Goal: Transaction & Acquisition: Book appointment/travel/reservation

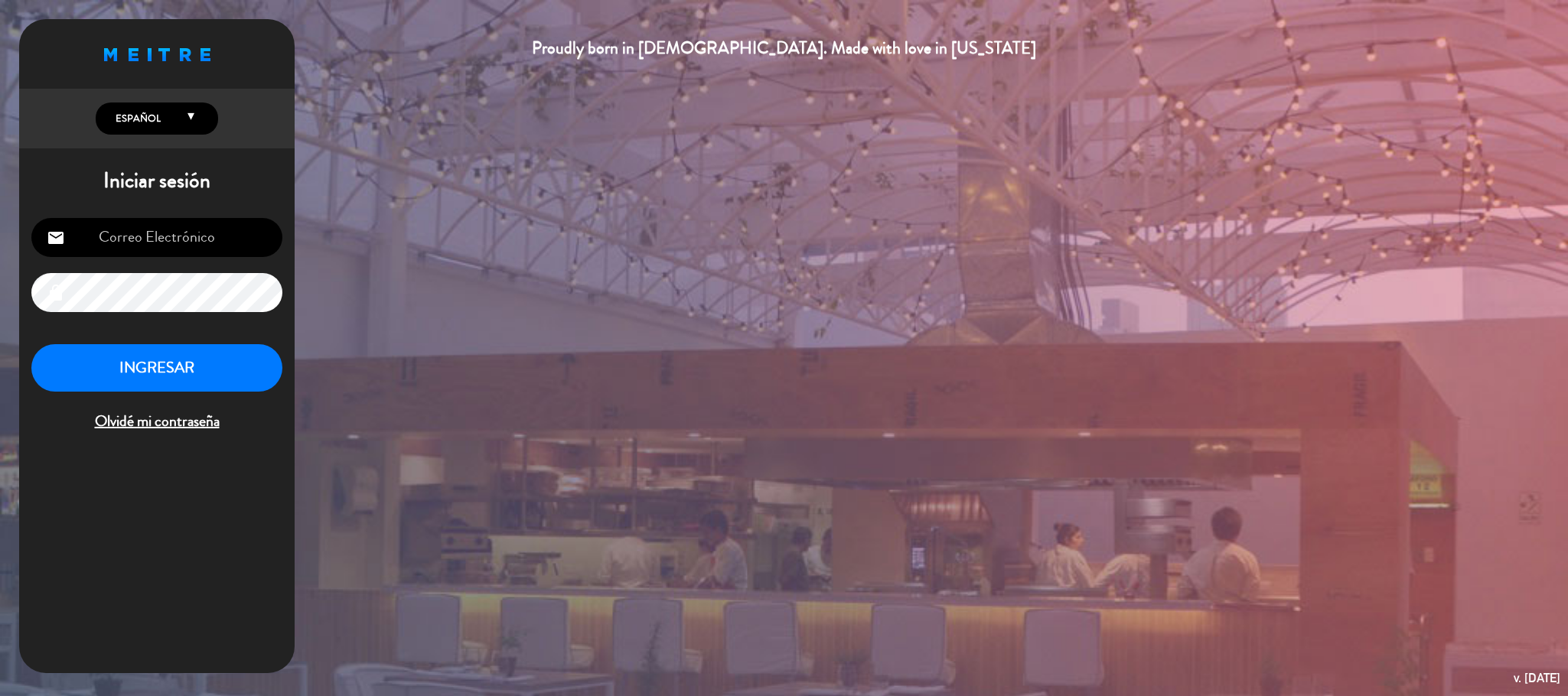
type input "[EMAIL_ADDRESS][DOMAIN_NAME]"
click at [244, 360] on button "INGRESAR" at bounding box center [157, 368] width 251 height 49
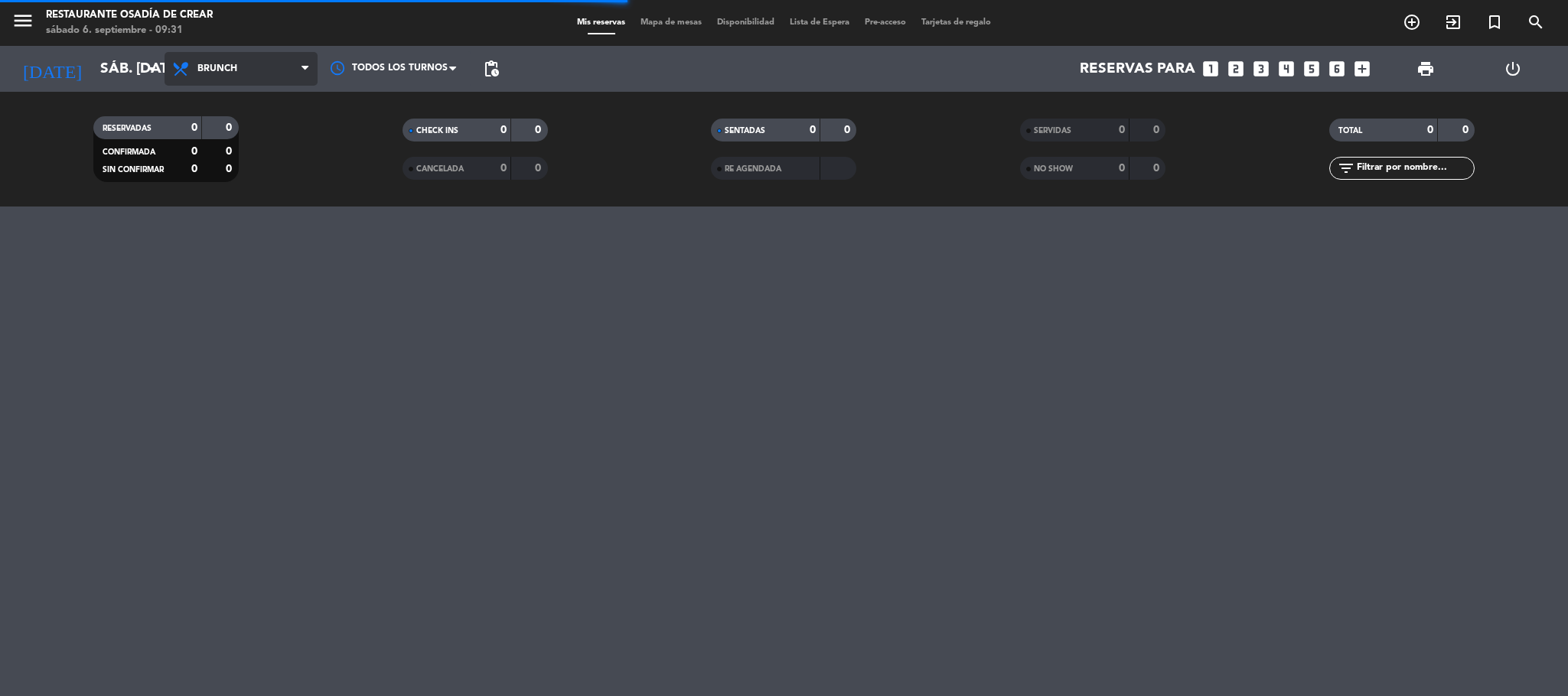
click at [283, 74] on span "Brunch" at bounding box center [241, 69] width 153 height 34
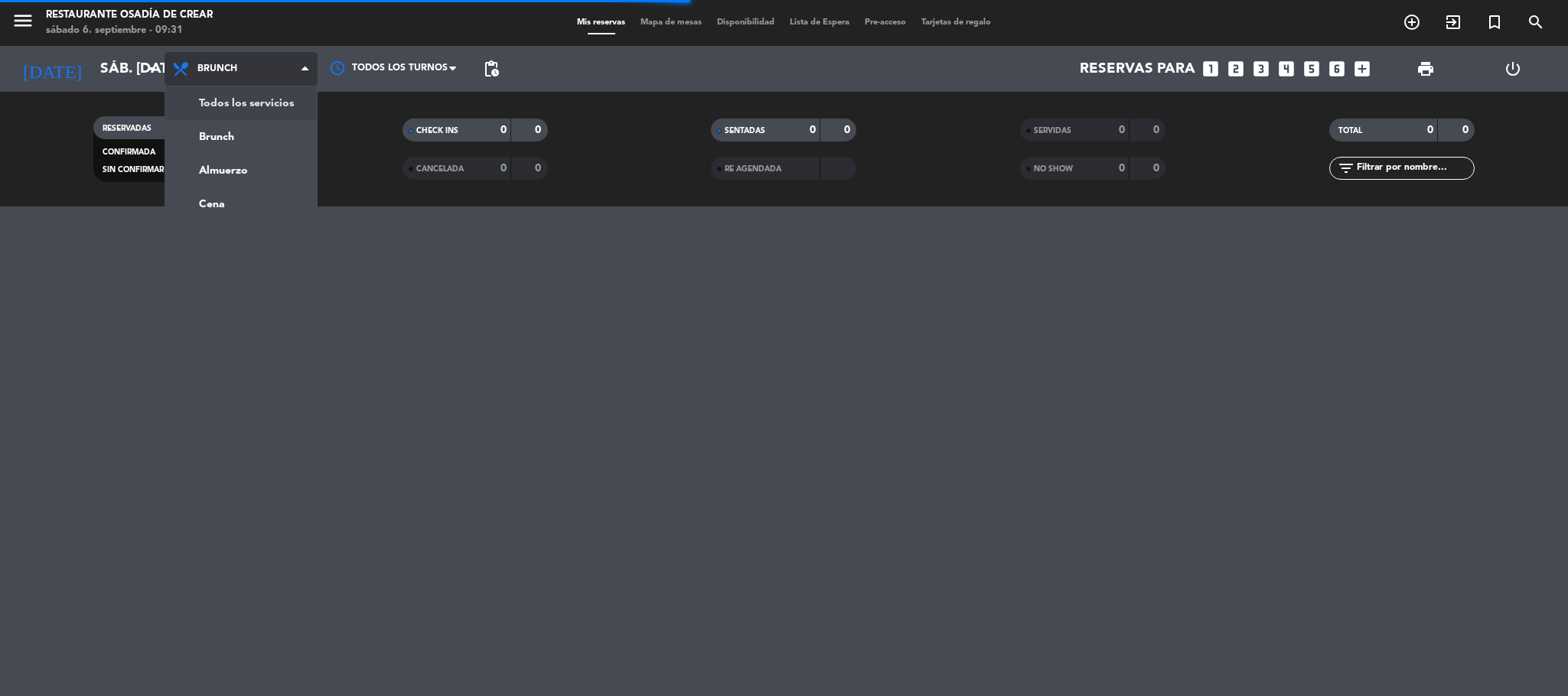
click at [289, 92] on div "menu Restaurante Osadía [PERSON_NAME] sábado 6. septiembre - 09:31 Mis reservas…" at bounding box center [784, 103] width 1568 height 207
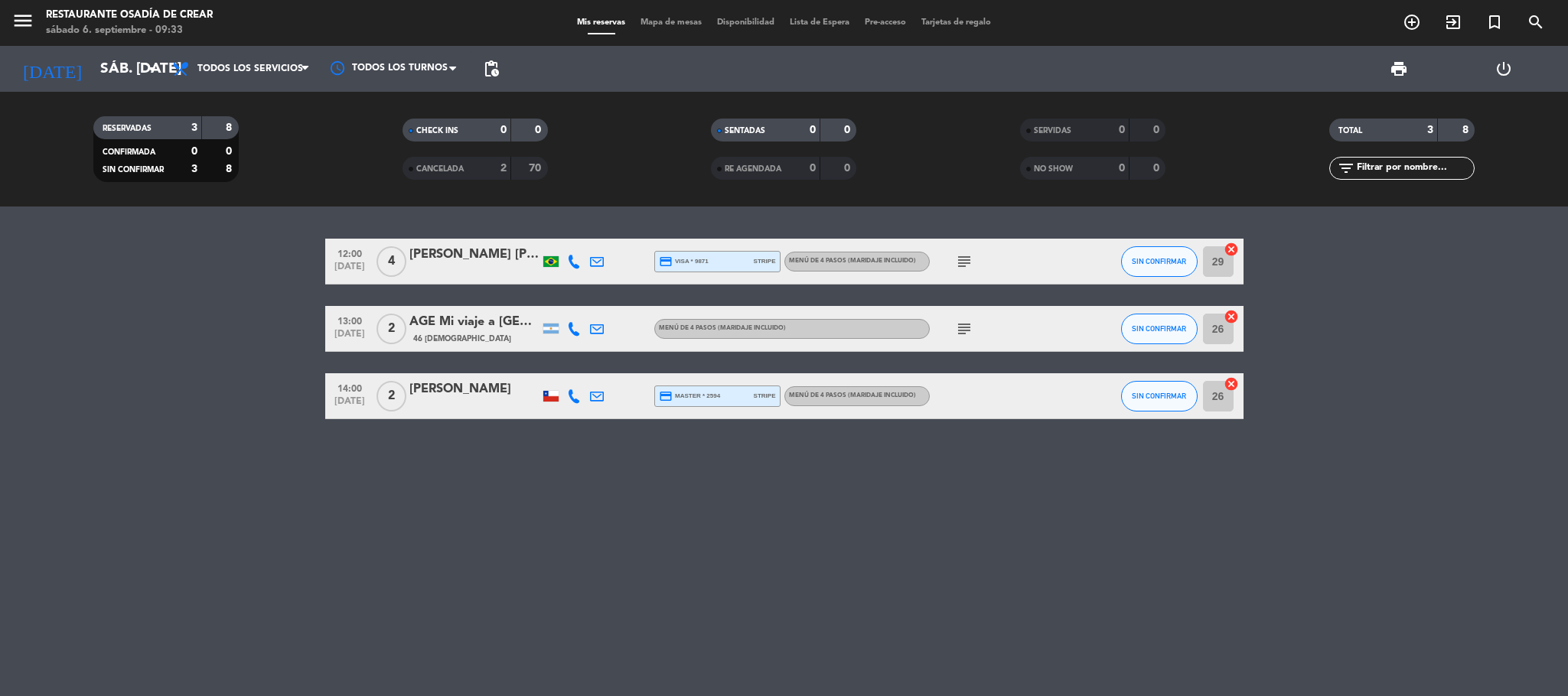
click at [455, 269] on div at bounding box center [474, 271] width 130 height 12
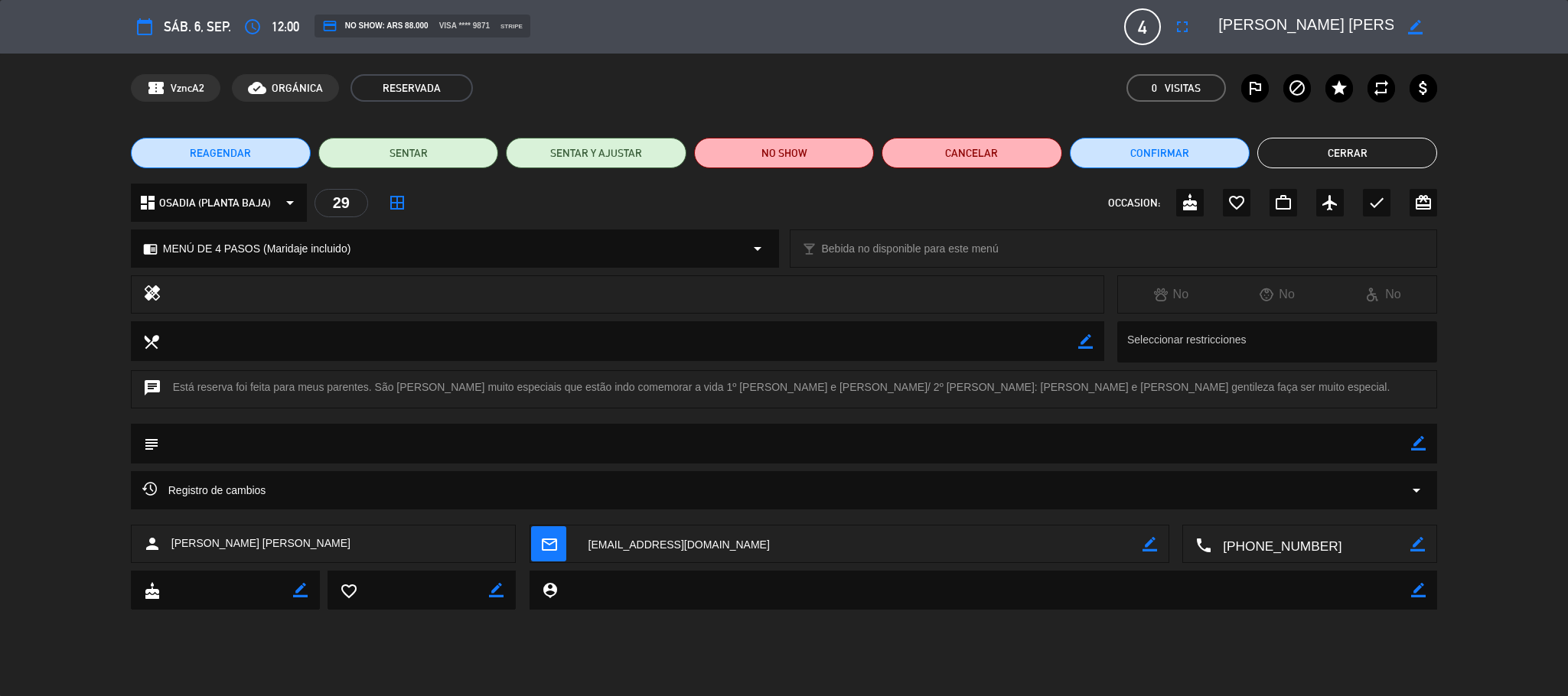
click at [1045, 21] on div "border_color" at bounding box center [1322, 27] width 229 height 28
drag, startPoint x: 1354, startPoint y: 23, endPoint x: 1424, endPoint y: 28, distance: 70.2
click at [1045, 28] on div "border_color" at bounding box center [1322, 27] width 229 height 28
click at [1045, 158] on button "Cerrar" at bounding box center [1347, 153] width 180 height 31
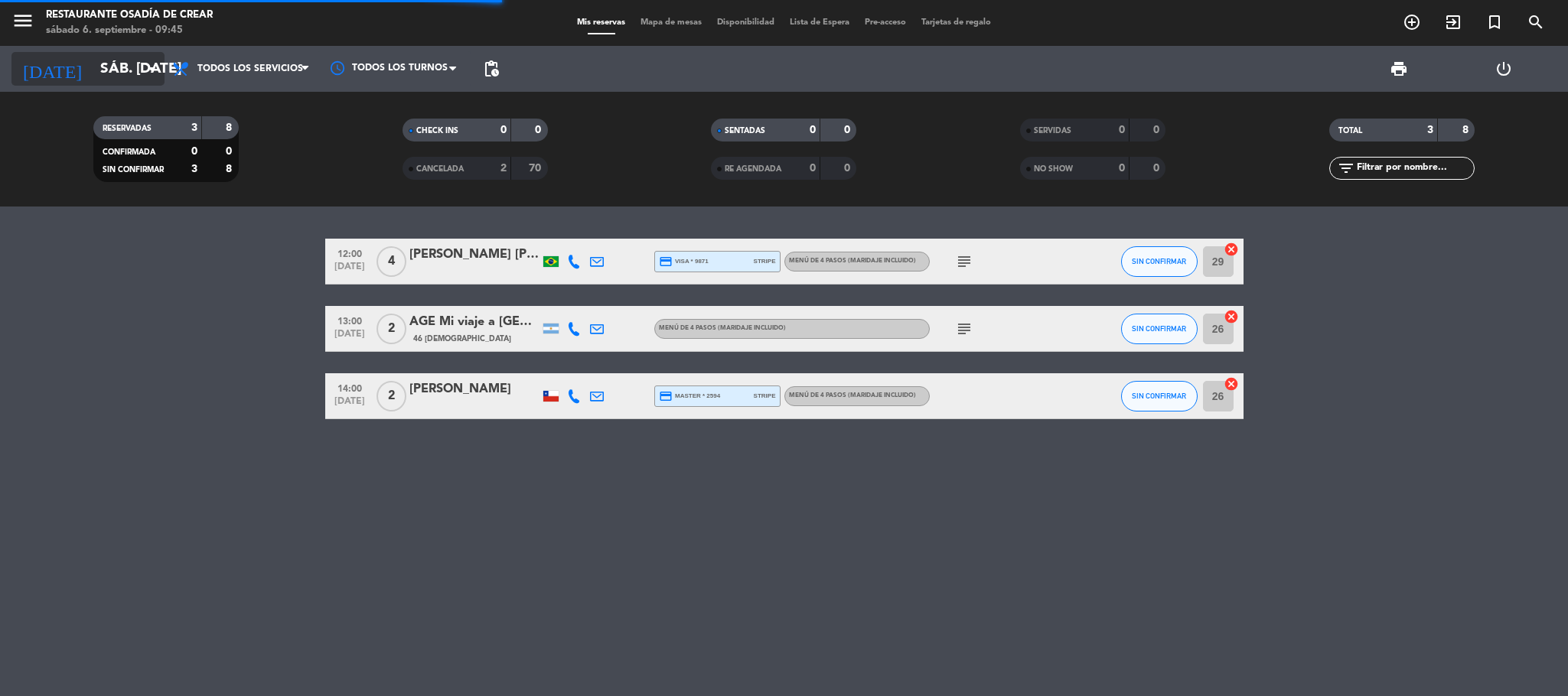
click at [92, 58] on input "sáb. [DATE]" at bounding box center [185, 69] width 185 height 32
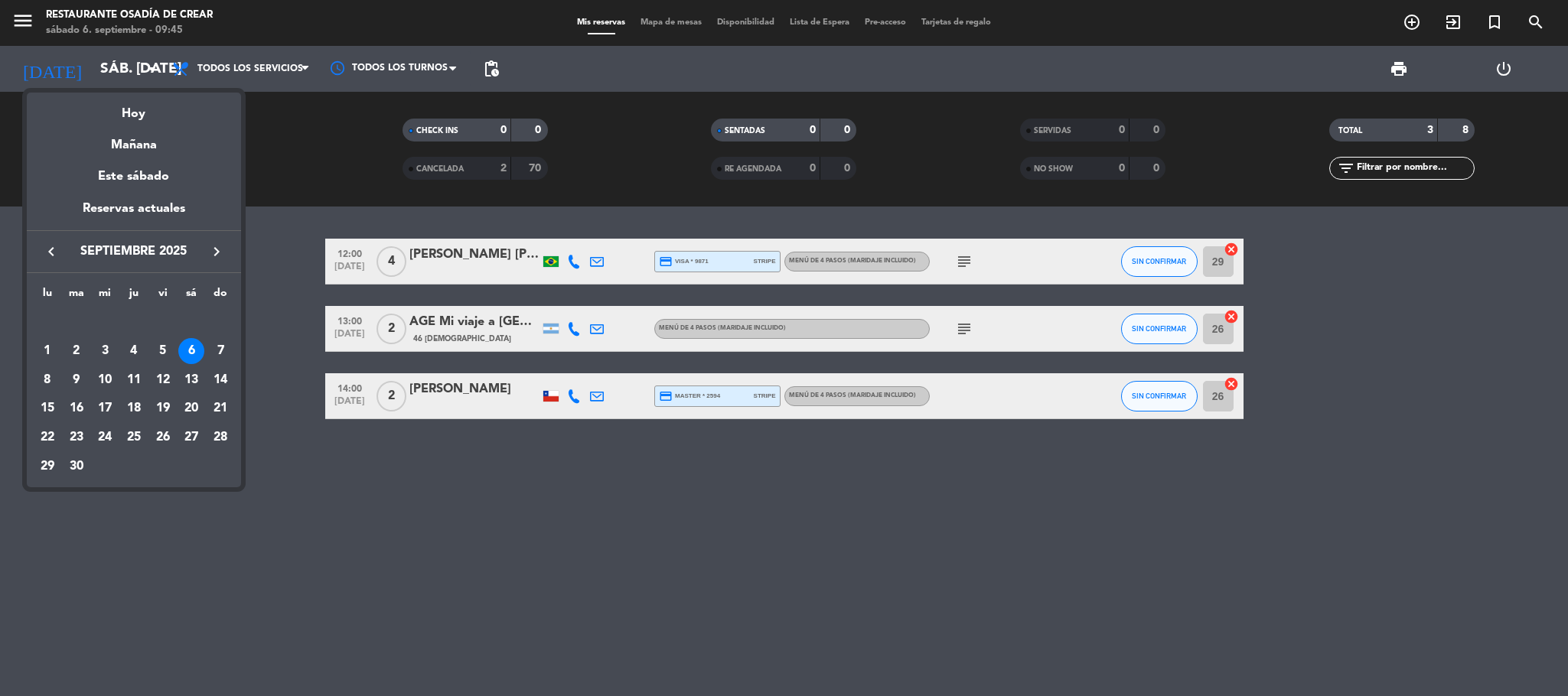
click at [52, 374] on div "8" at bounding box center [48, 380] width 26 height 26
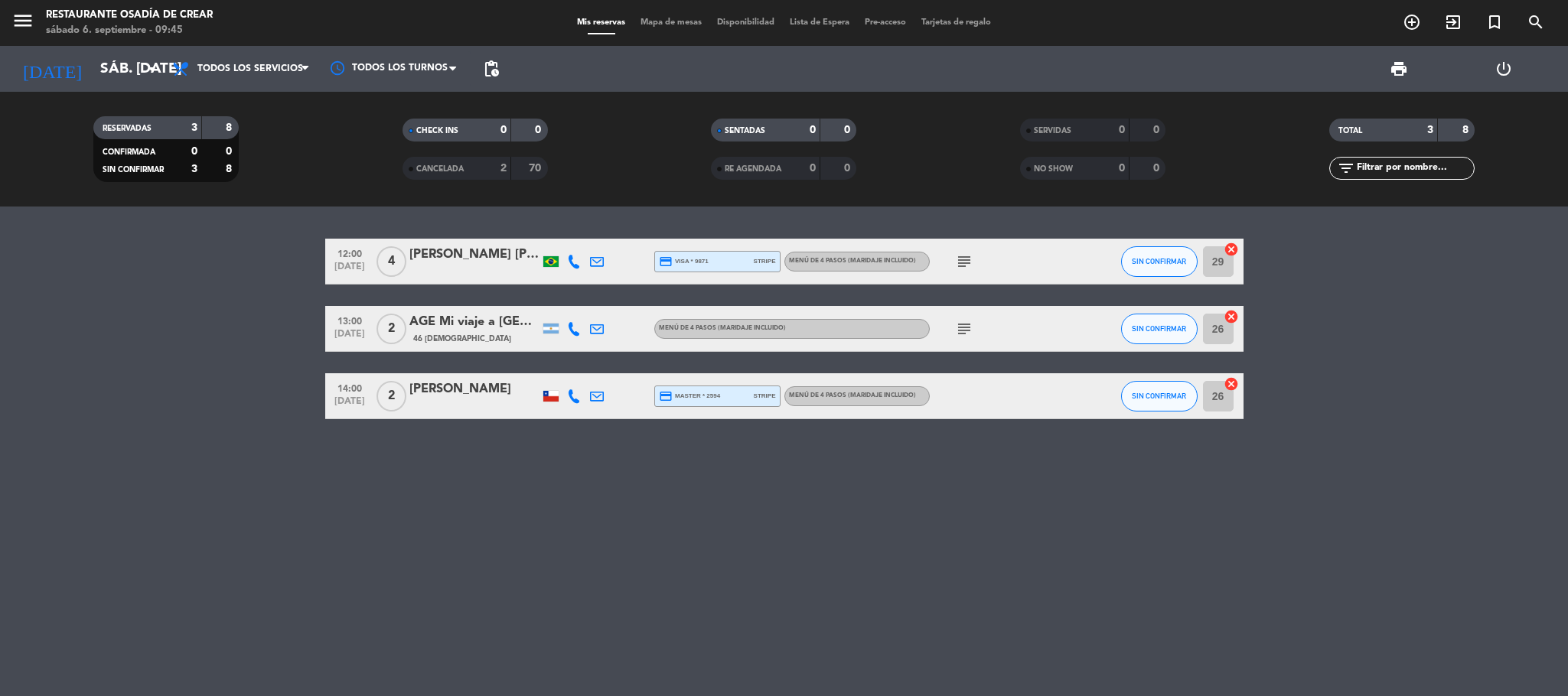
type input "lun. [DATE]"
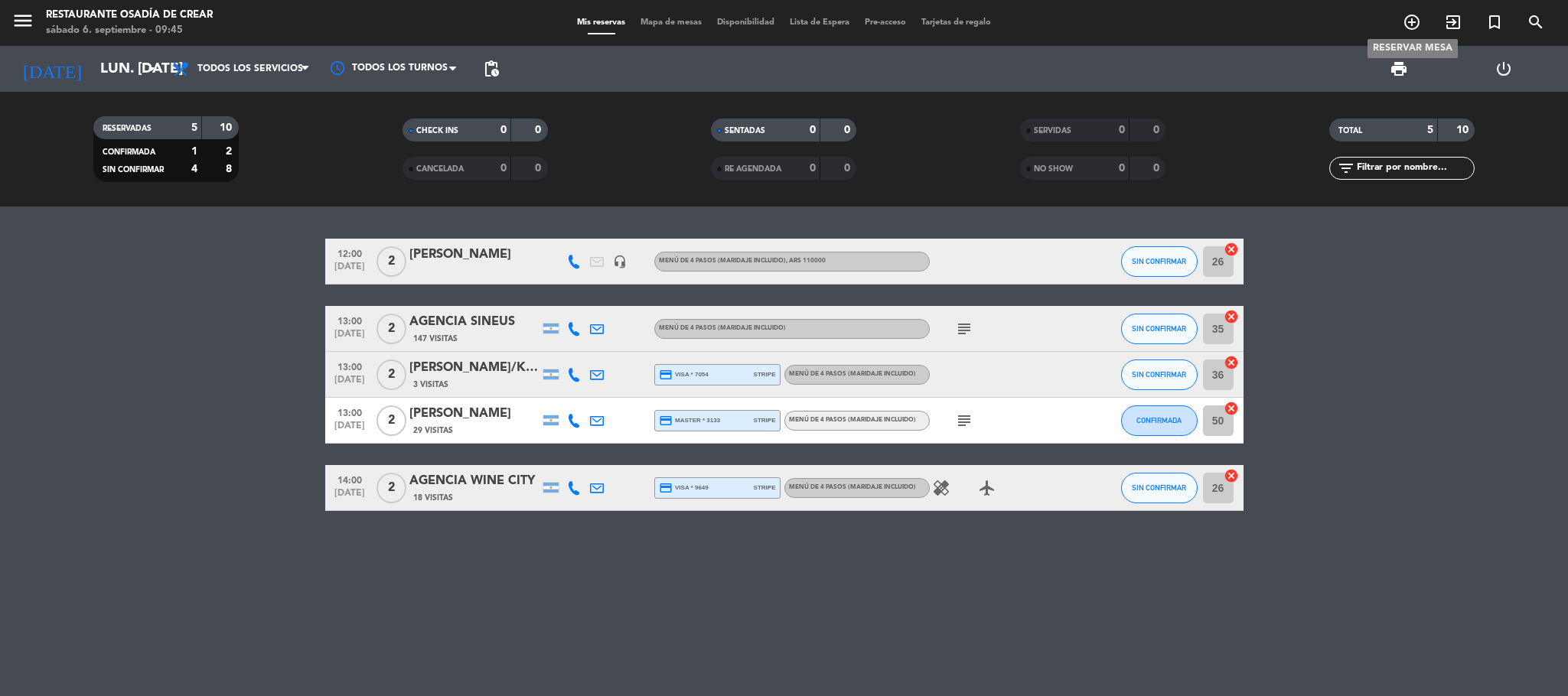
click at [1045, 18] on icon "add_circle_outline" at bounding box center [1411, 22] width 18 height 18
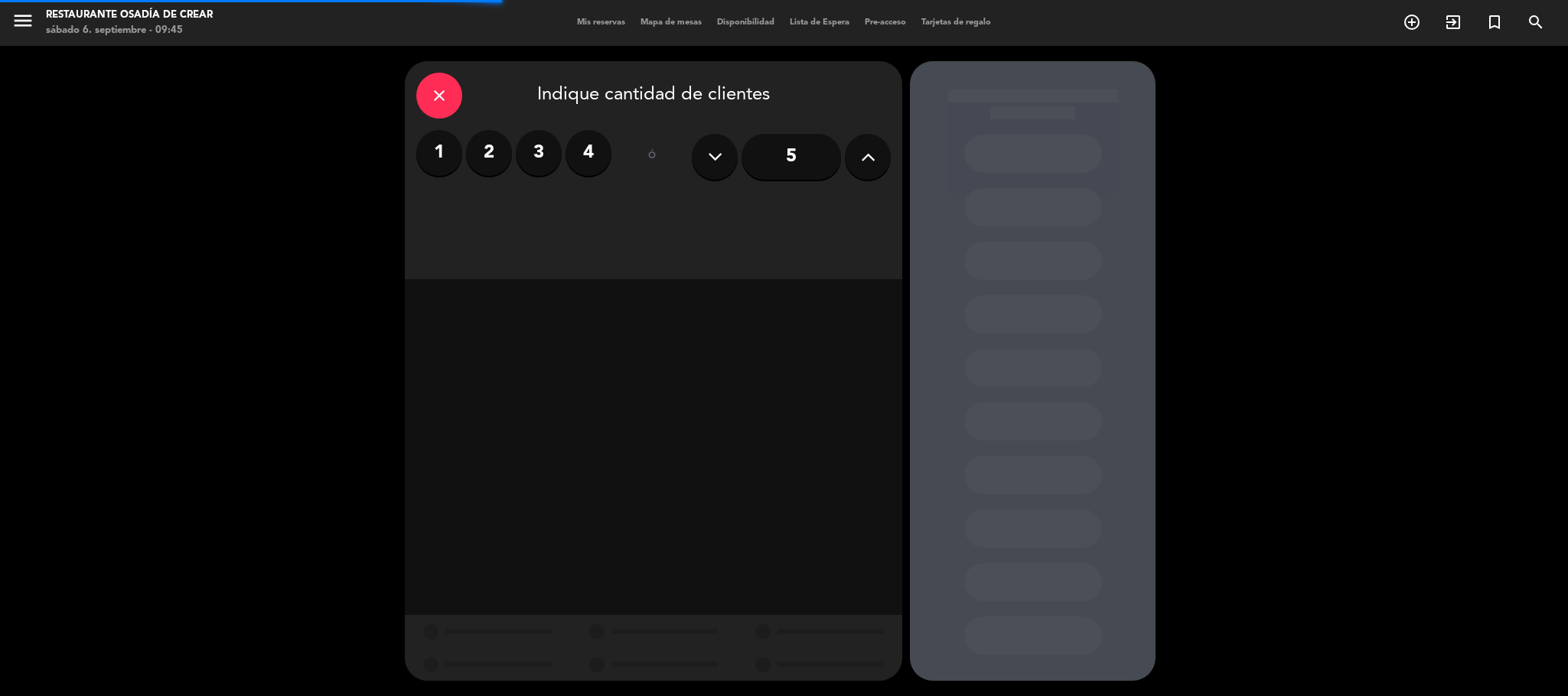
click at [480, 166] on label "2" at bounding box center [489, 153] width 46 height 46
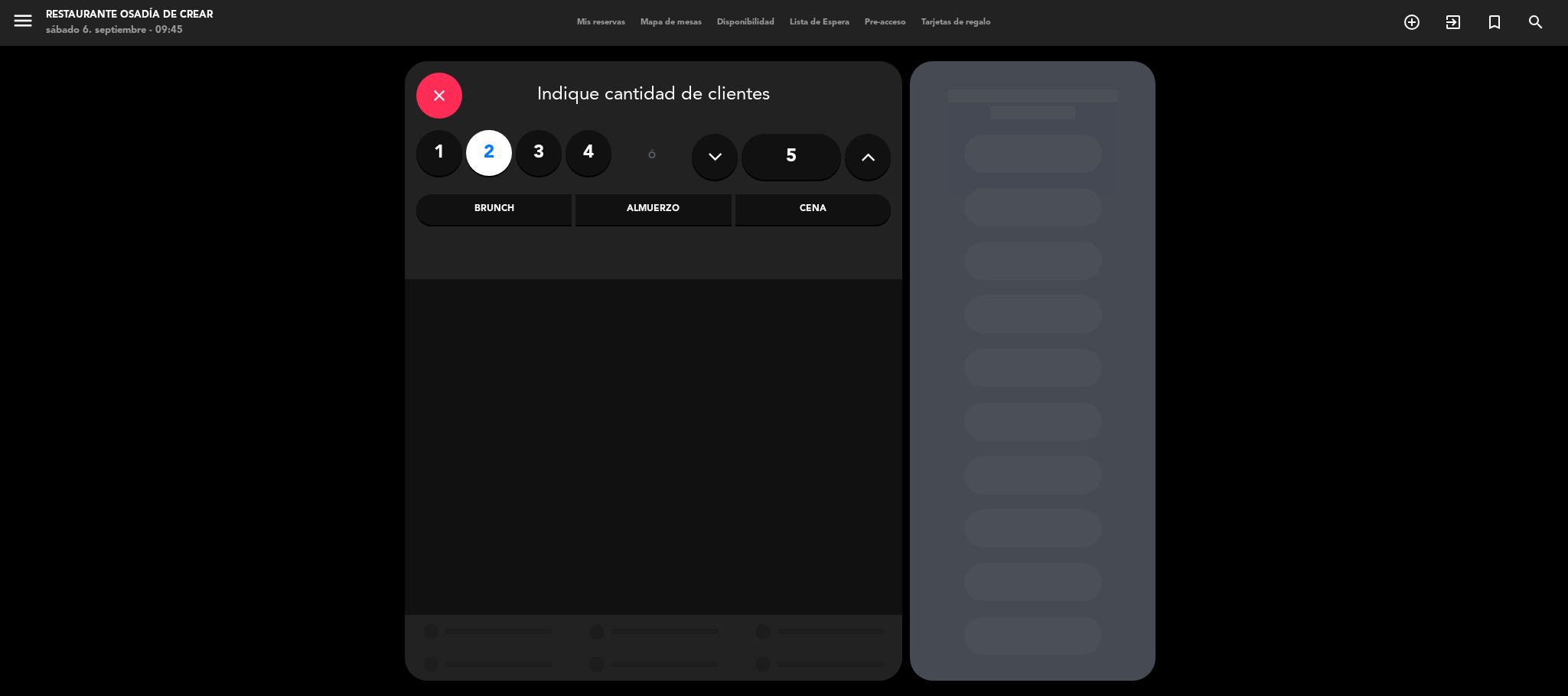
click at [602, 207] on div "Almuerzo" at bounding box center [652, 209] width 155 height 31
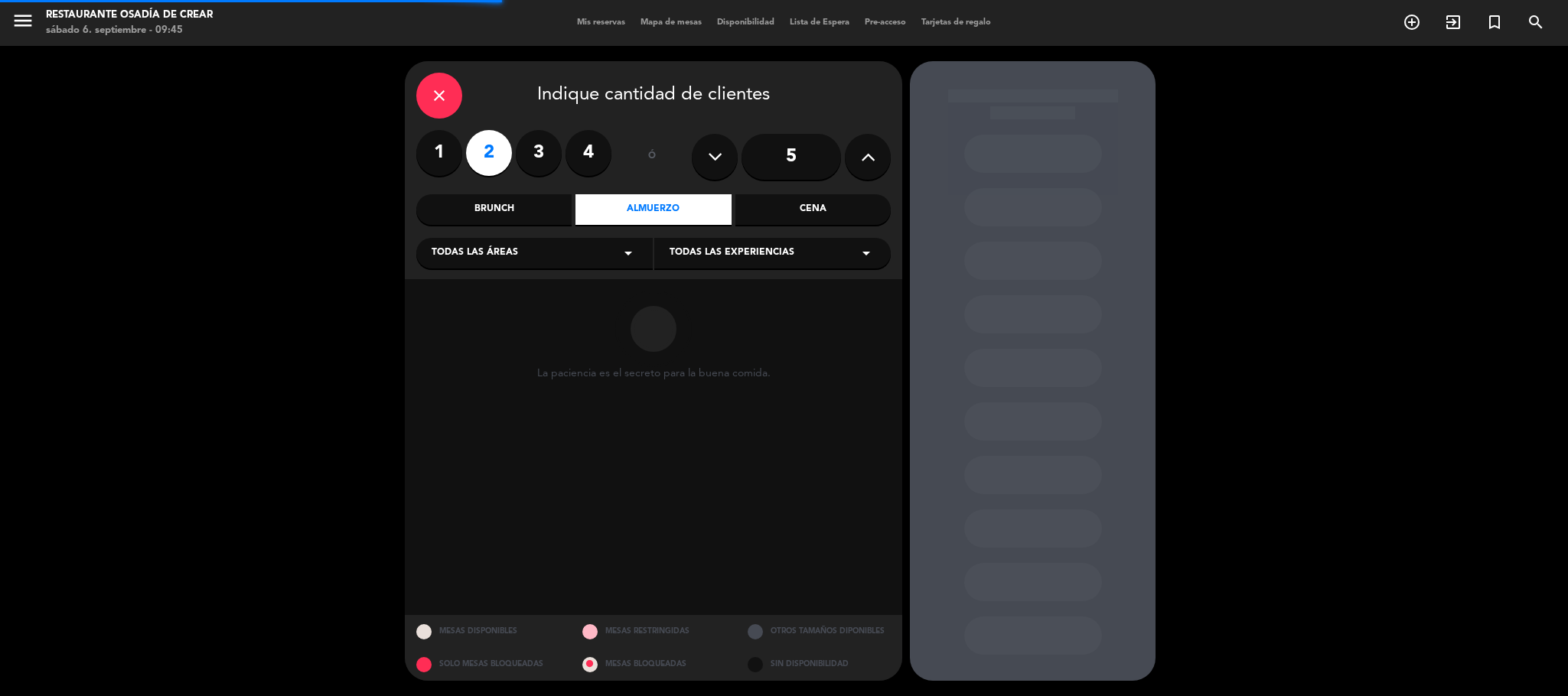
click at [782, 248] on span "Todas las experiencias" at bounding box center [732, 252] width 125 height 15
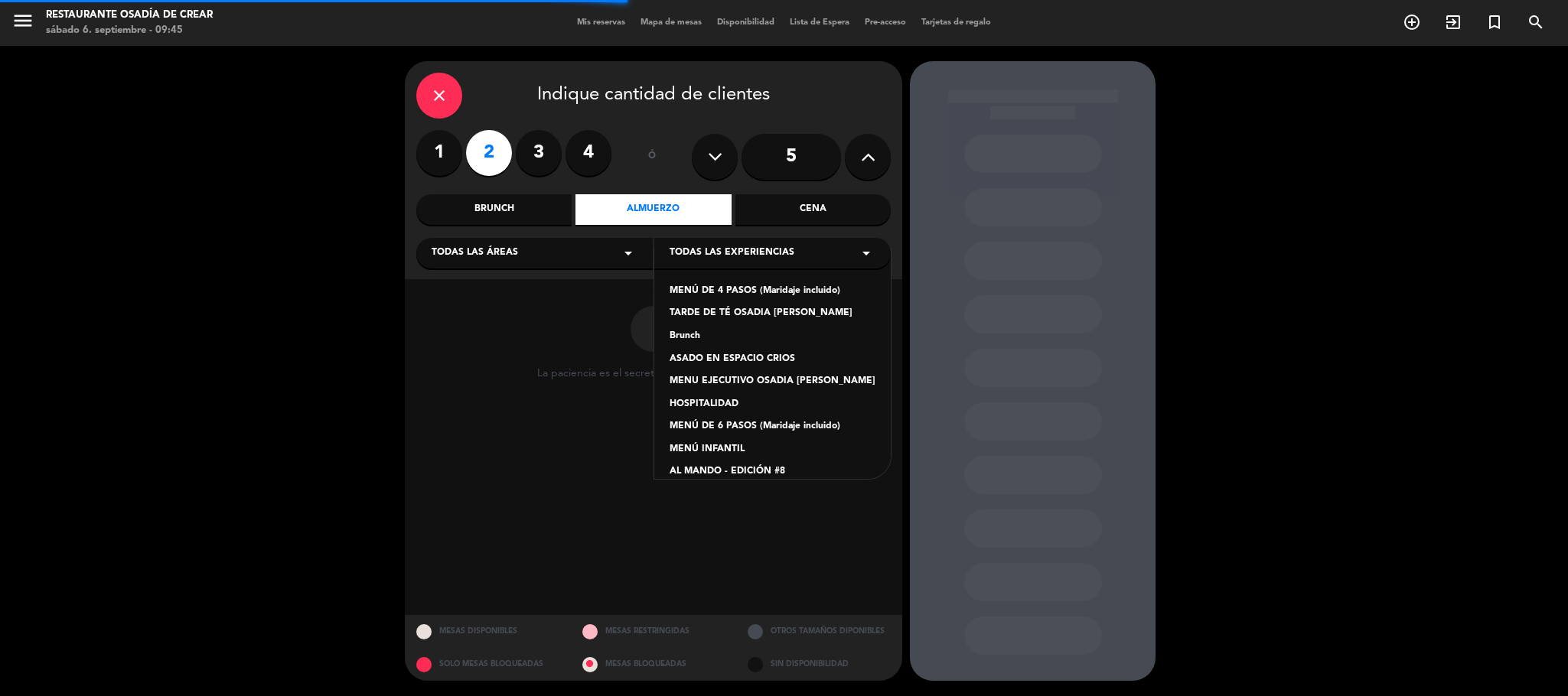
click at [749, 285] on div "MENÚ DE 4 PASOS (Maridaje incluido)" at bounding box center [772, 291] width 206 height 15
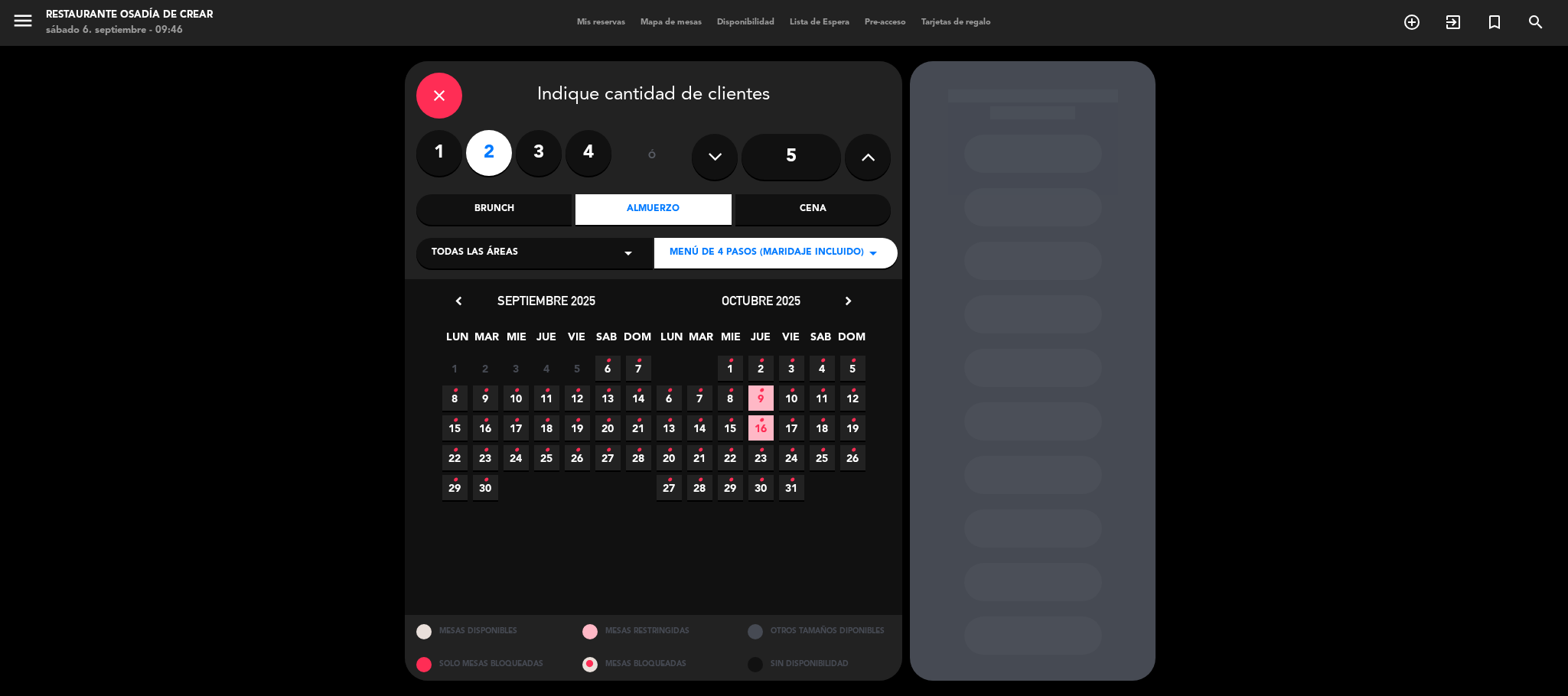
click at [462, 391] on span "8 •" at bounding box center [454, 397] width 25 height 25
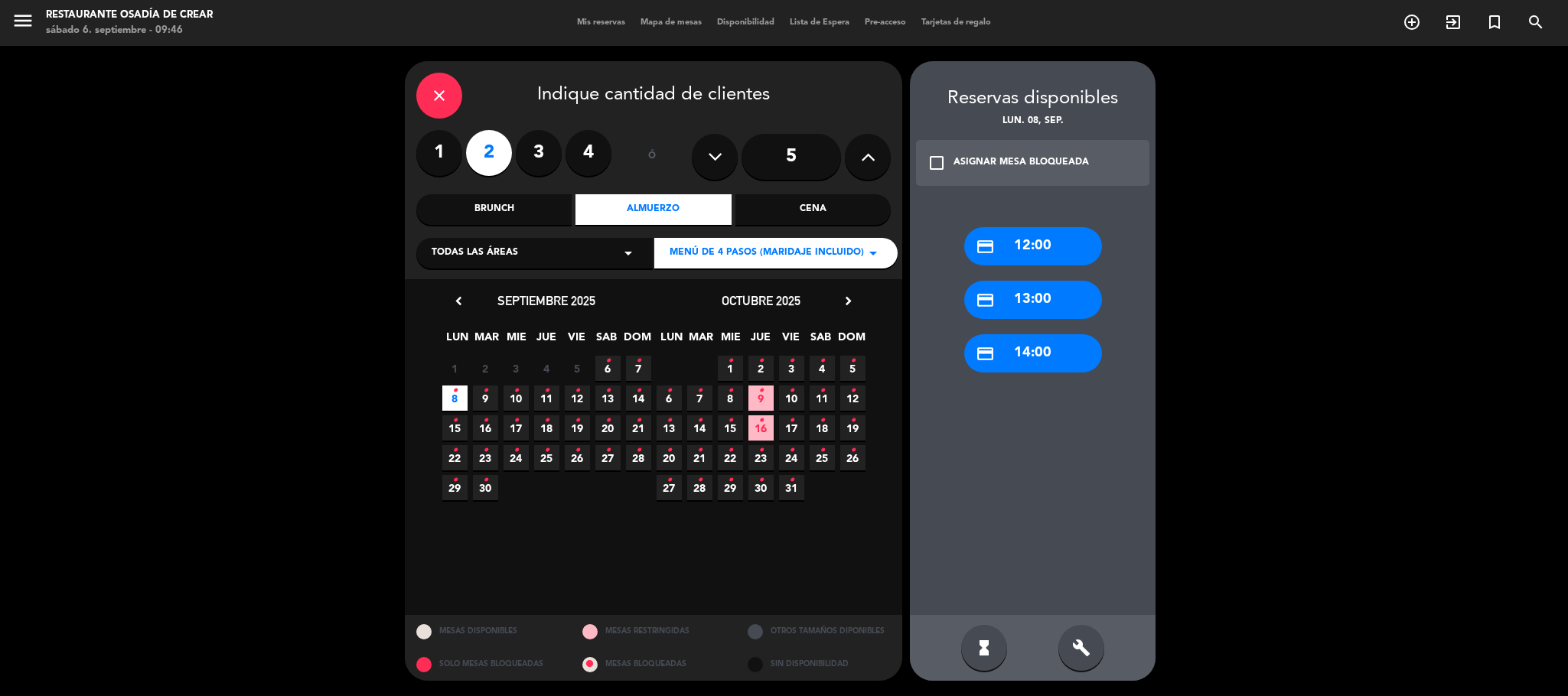
click at [1045, 301] on div "credit_card 13:00" at bounding box center [1033, 300] width 138 height 39
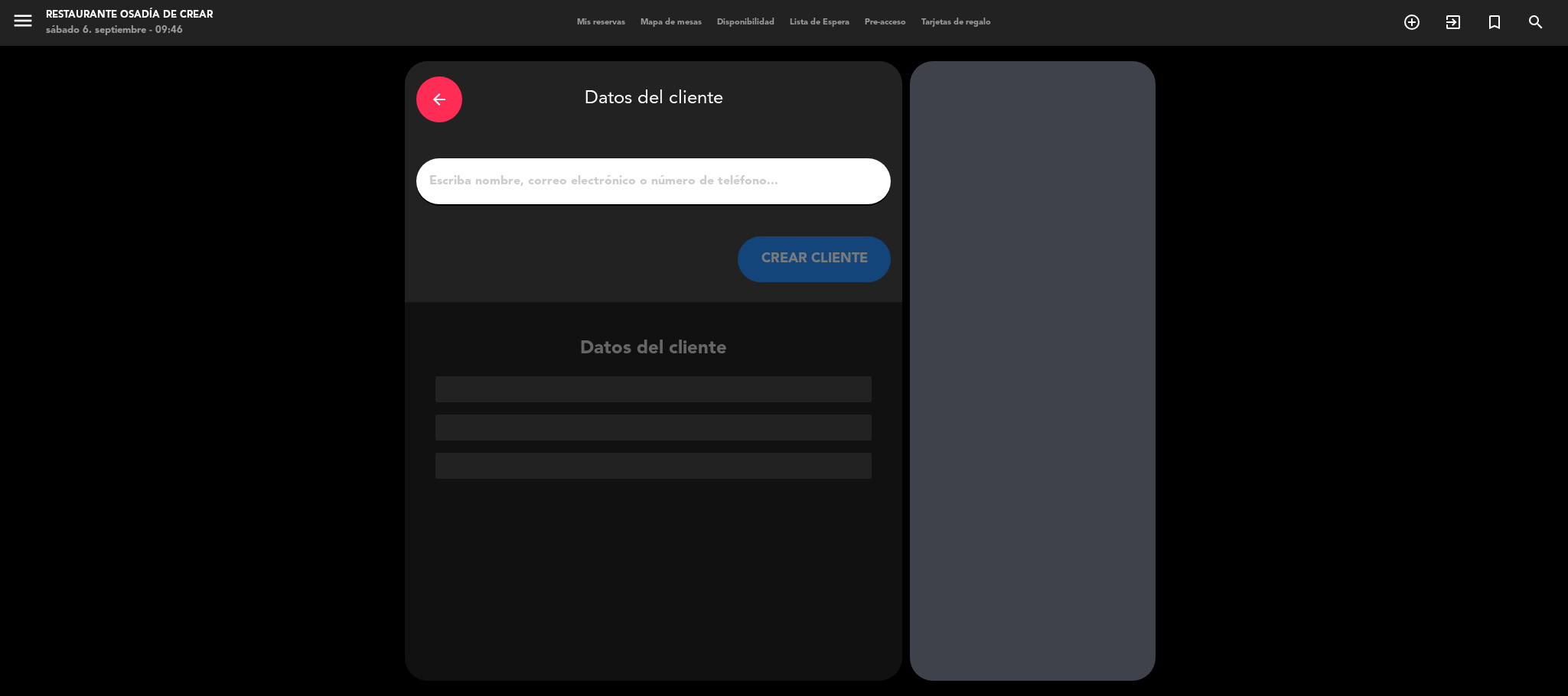
click at [717, 164] on div at bounding box center [653, 181] width 475 height 46
click at [742, 187] on input "1" at bounding box center [653, 182] width 452 height 22
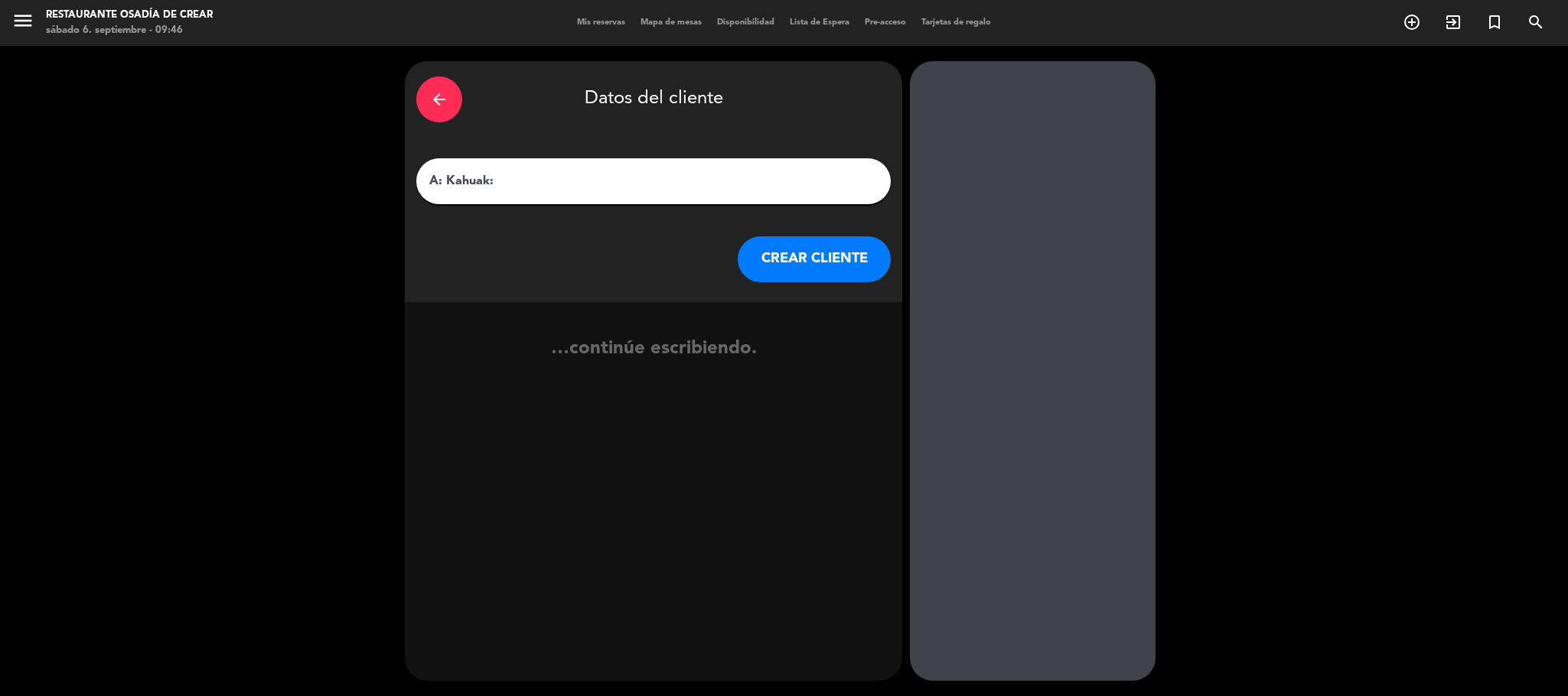
paste input "[PERSON_NAME] x 02"
type input "A: Kahuak: [PERSON_NAME] x 02"
click at [859, 267] on button "CREAR CLIENTE" at bounding box center [814, 259] width 153 height 46
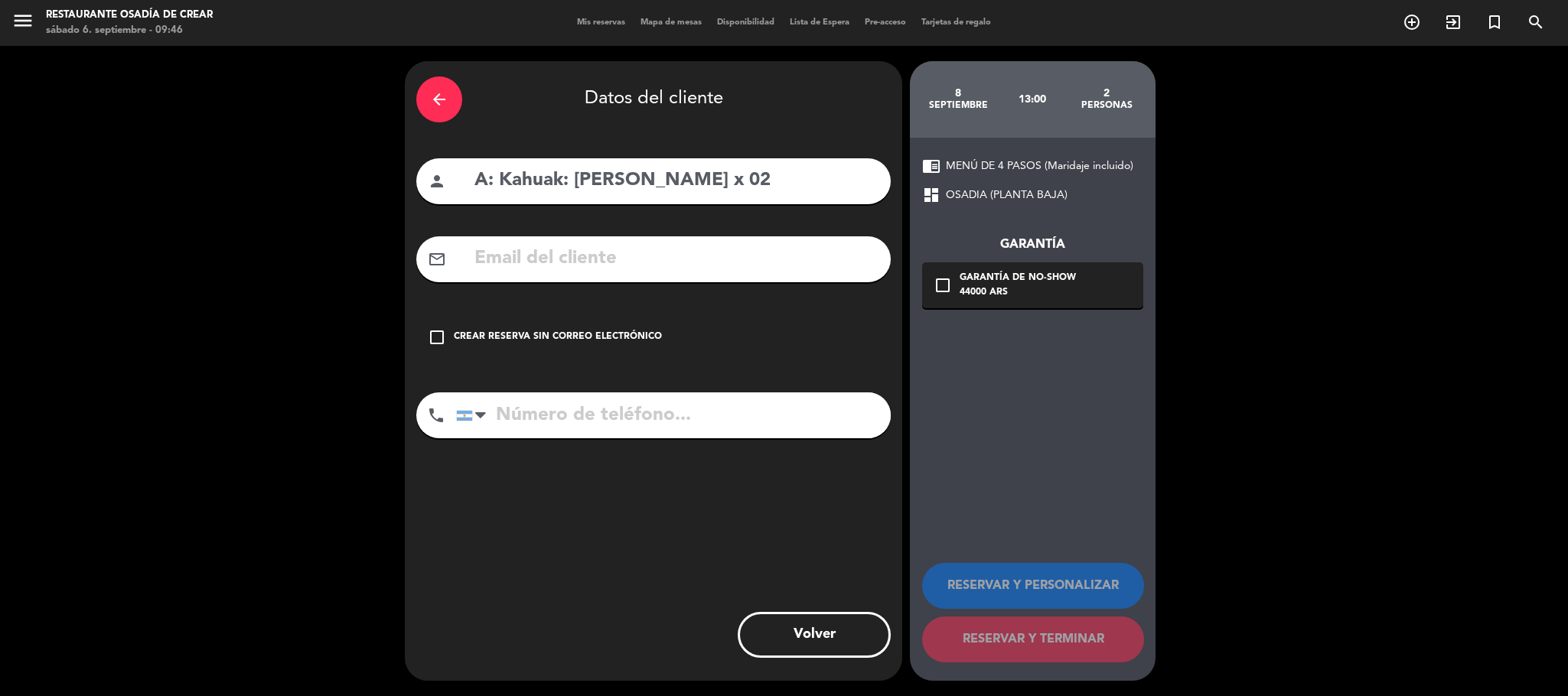
click at [607, 265] on input "text" at bounding box center [675, 259] width 406 height 32
paste input "[PERSON_NAME][EMAIL_ADDRESS][PERSON_NAME][DOMAIN_NAME]"
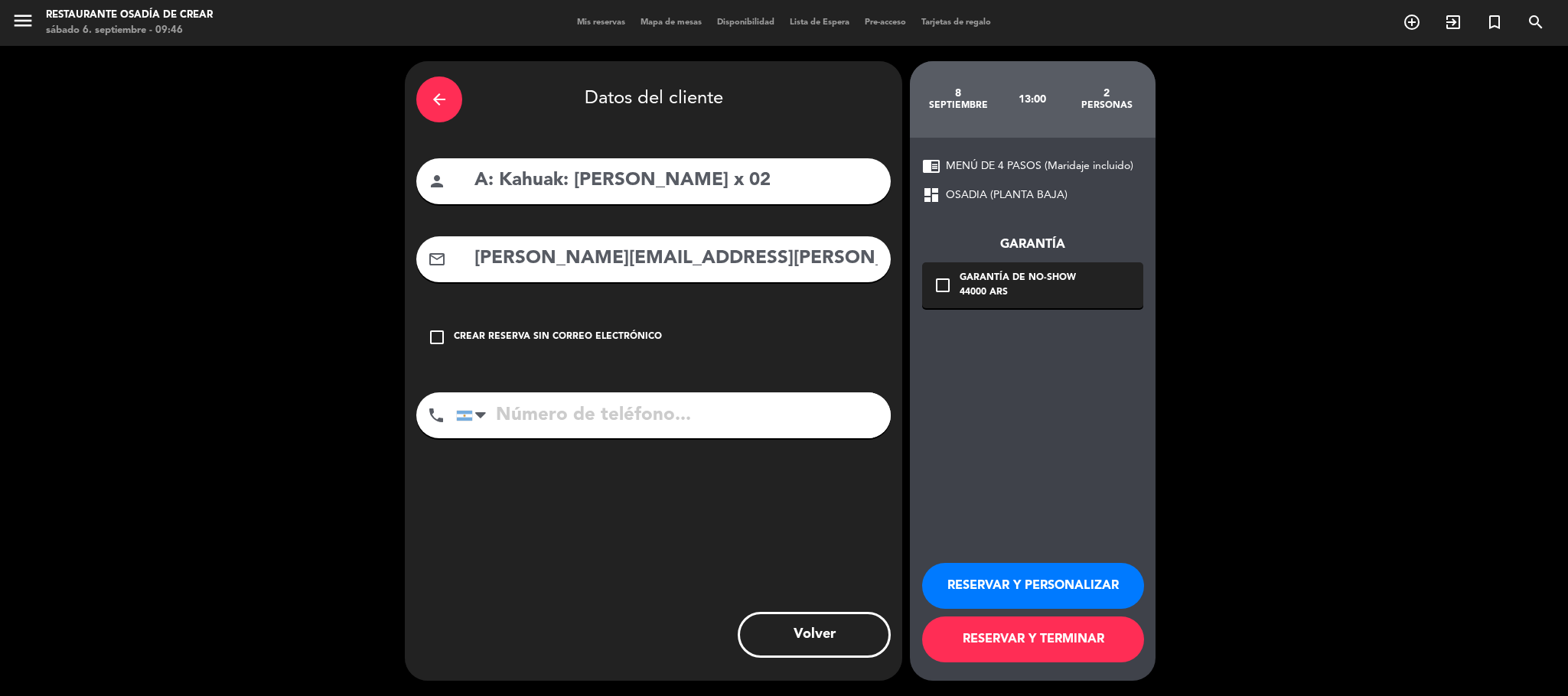
type input "[PERSON_NAME][EMAIL_ADDRESS][PERSON_NAME][DOMAIN_NAME]"
click at [694, 401] on input "tel" at bounding box center [673, 415] width 435 height 46
paste input "[PHONE_NUMBER]"
type input "[PHONE_NUMBER]"
drag, startPoint x: 1085, startPoint y: 276, endPoint x: 1107, endPoint y: 310, distance: 40.5
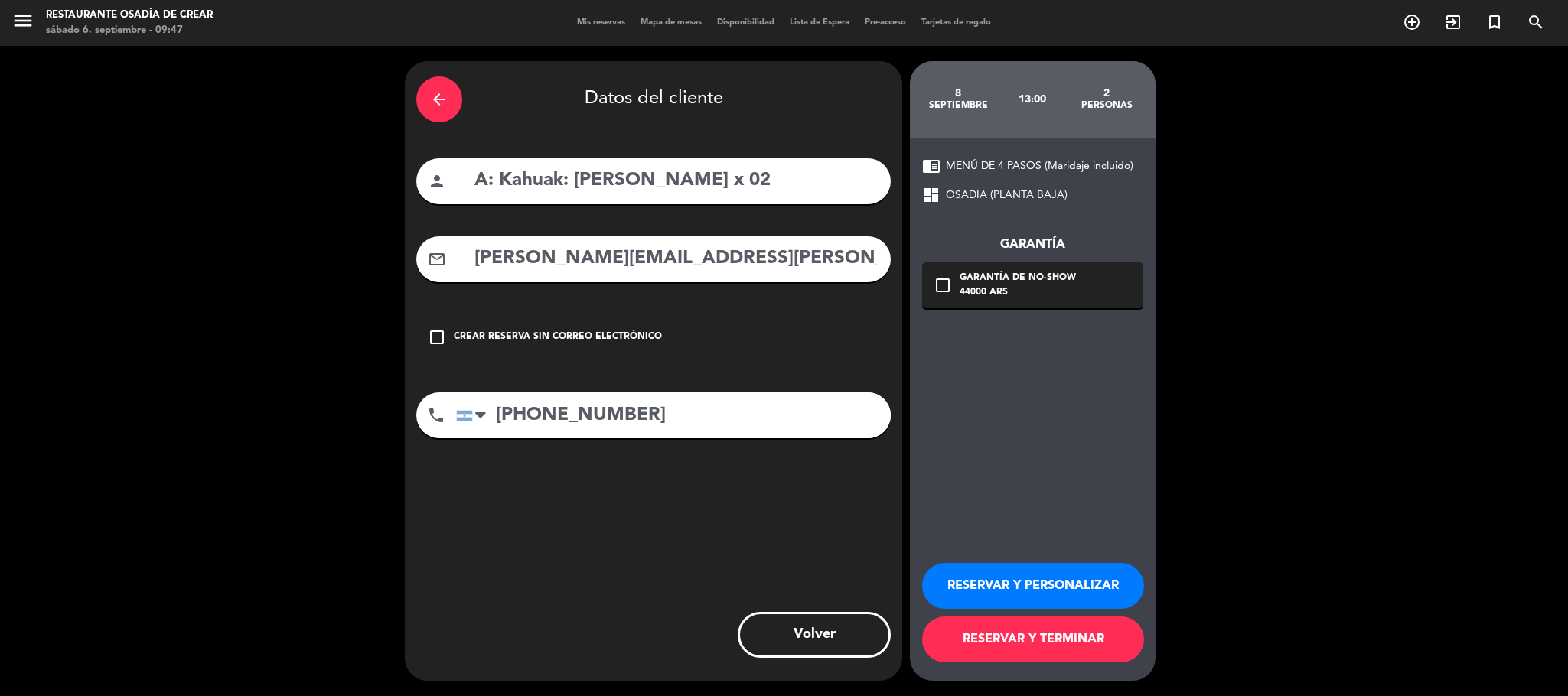
click at [1045, 275] on div "check_box_outline_blank Garantía de no-show 44000 ARS" at bounding box center [1032, 285] width 221 height 46
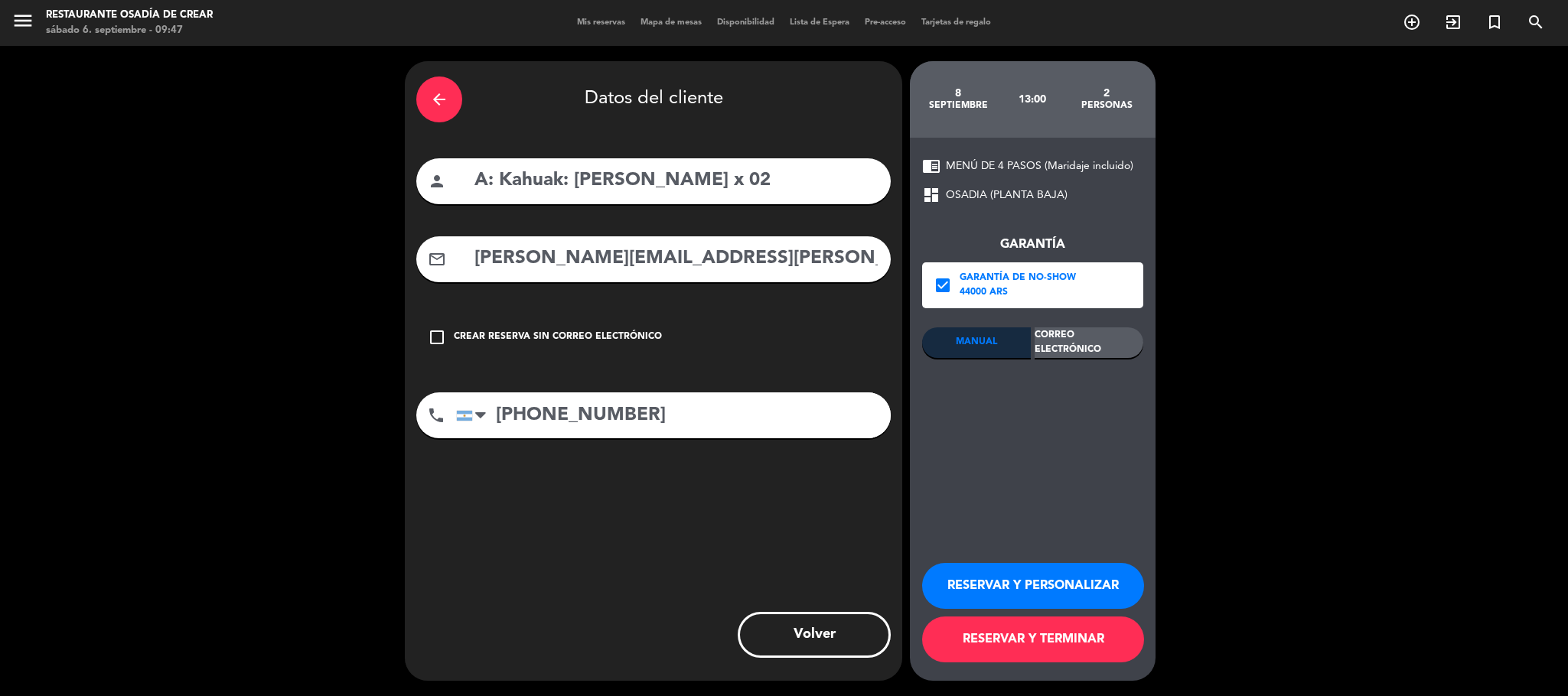
click at [1045, 329] on div "Correo Electrónico" at bounding box center [1088, 343] width 108 height 31
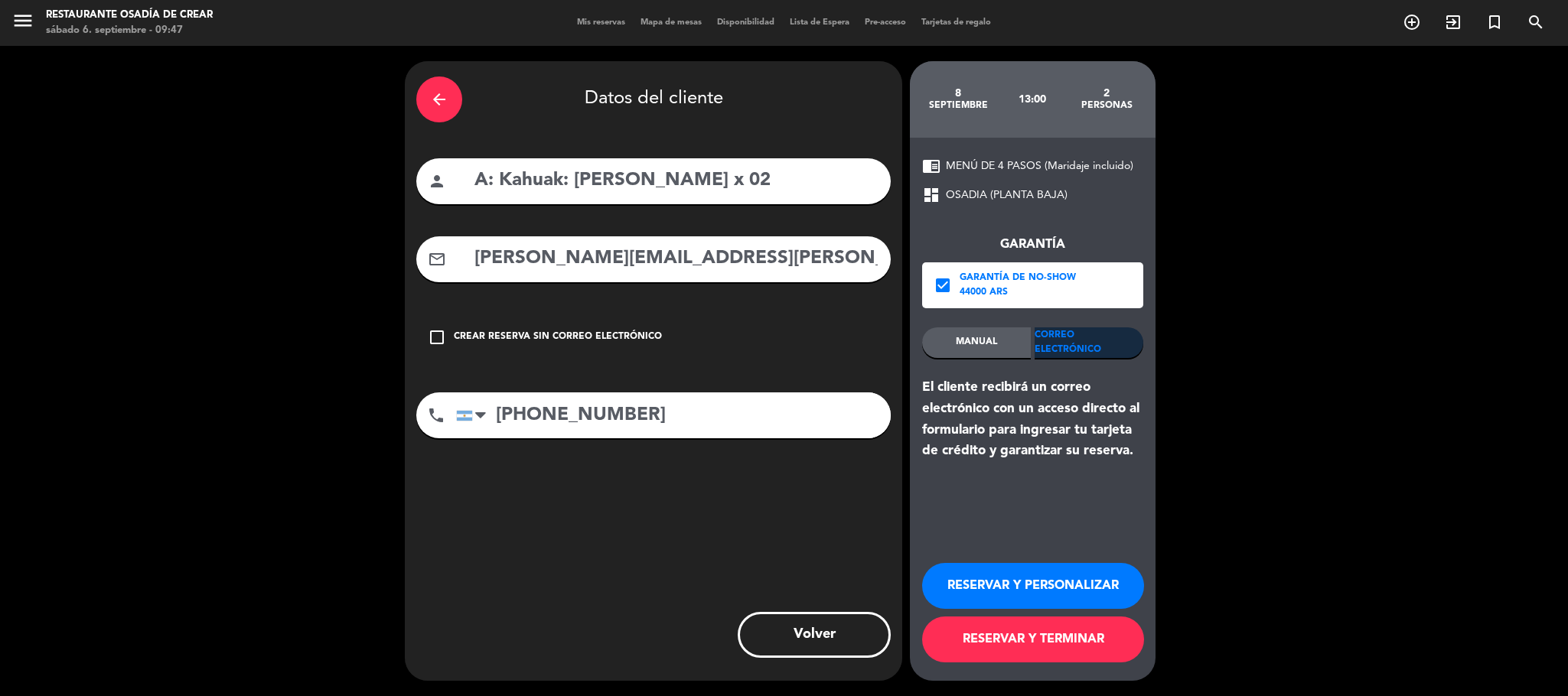
drag, startPoint x: 1104, startPoint y: 329, endPoint x: 1104, endPoint y: 340, distance: 11.0
click at [1045, 329] on div "Correo Electrónico" at bounding box center [1088, 343] width 108 height 31
click at [1045, 464] on button "RESERVAR Y PERSONALIZAR" at bounding box center [1032, 586] width 221 height 46
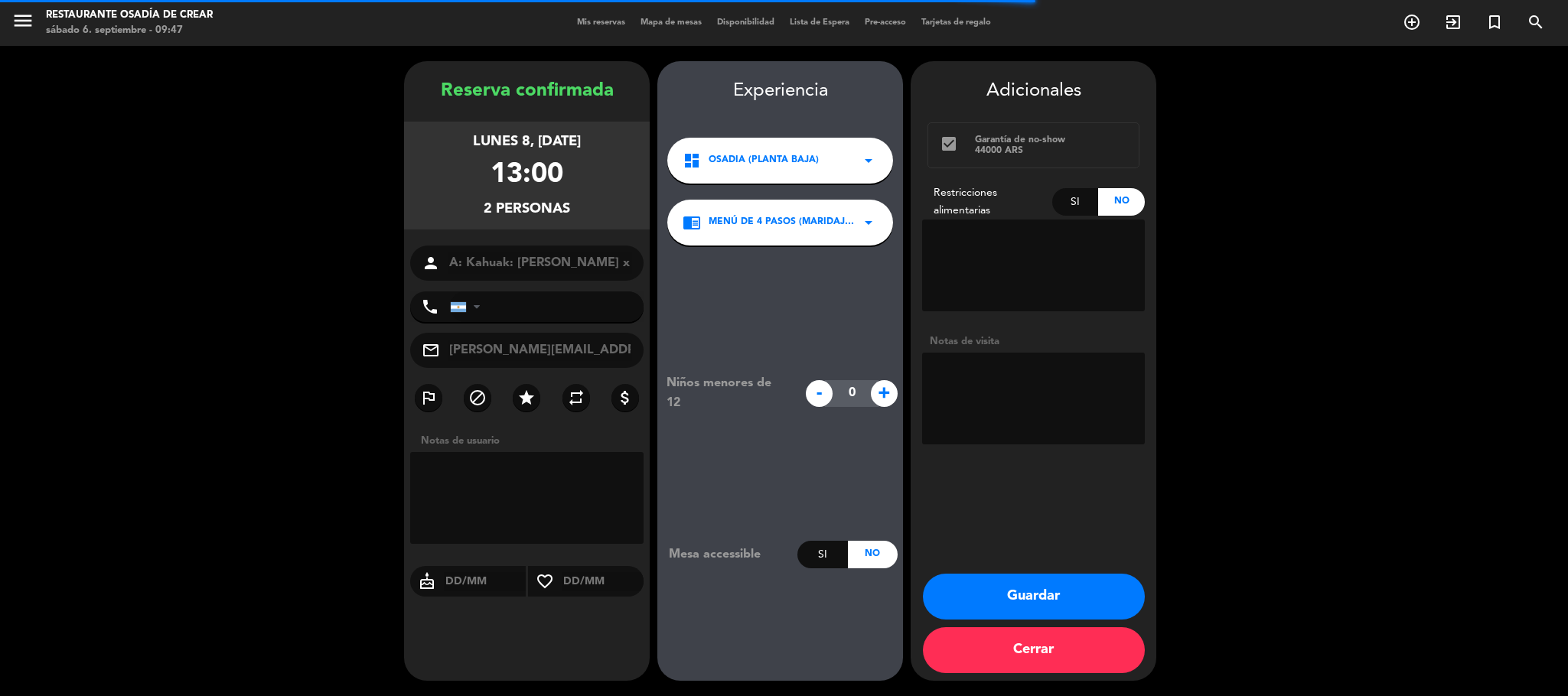
type input "[PHONE_NUMBER]"
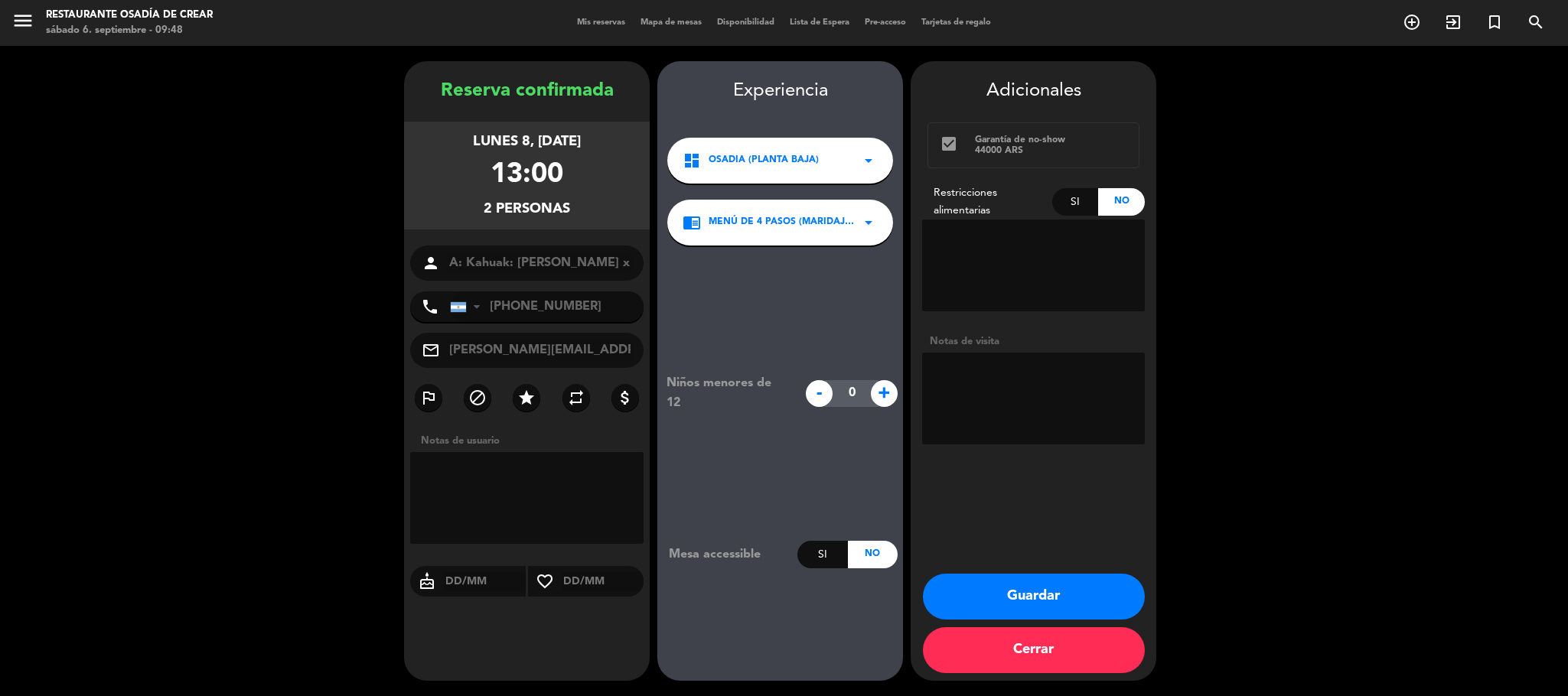
click at [962, 412] on textarea at bounding box center [1033, 398] width 222 height 91
click at [1020, 395] on textarea at bounding box center [1033, 398] width 222 height 91
paste textarea "Sin restricciones Abona agencia"
type textarea "Sin restricciones Abona agencia"
click at [1045, 464] on button "Guardar" at bounding box center [1033, 597] width 221 height 46
